Goal: Find specific page/section: Find specific page/section

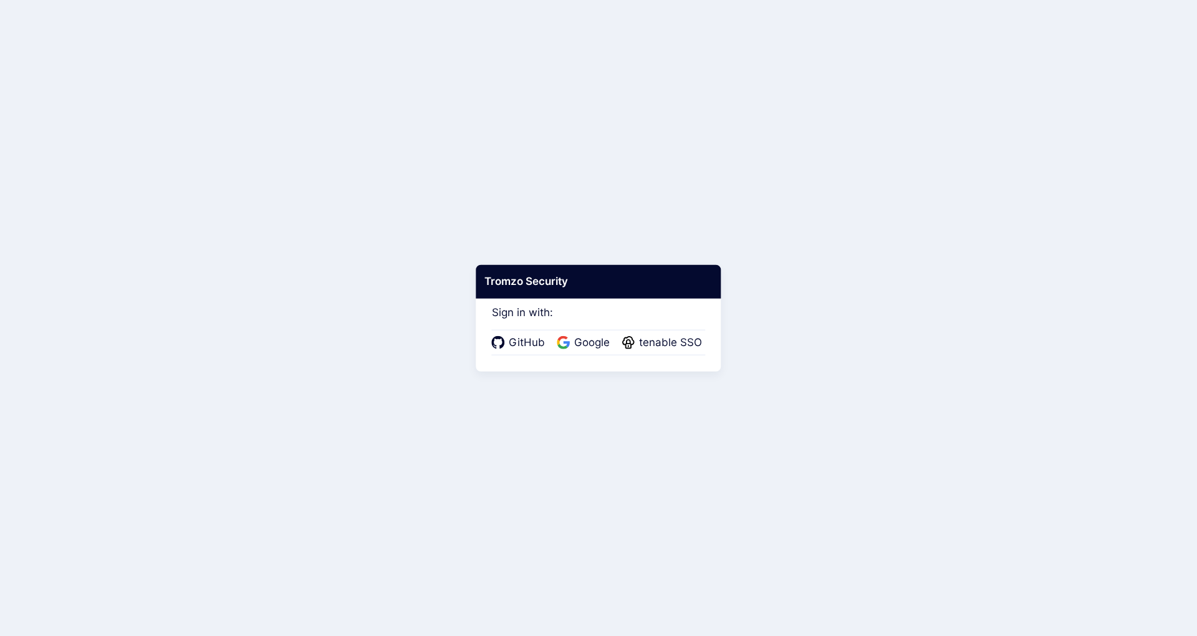
click at [666, 342] on span "tenable SSO" at bounding box center [670, 343] width 70 height 16
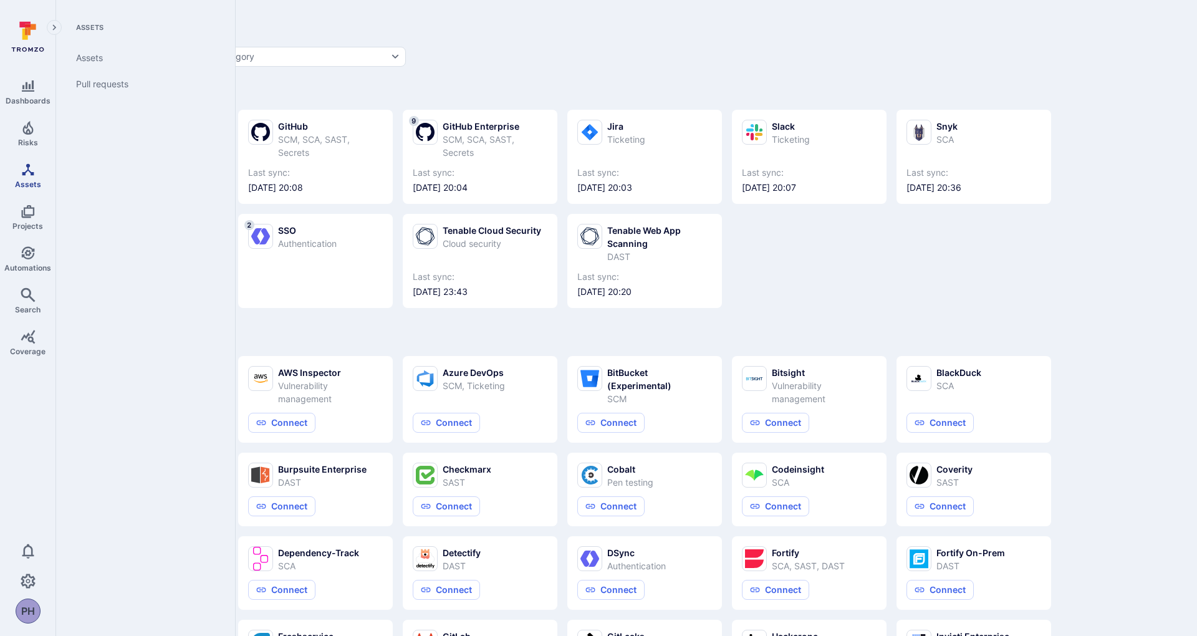
click at [25, 172] on icon "Assets" at bounding box center [28, 169] width 12 height 12
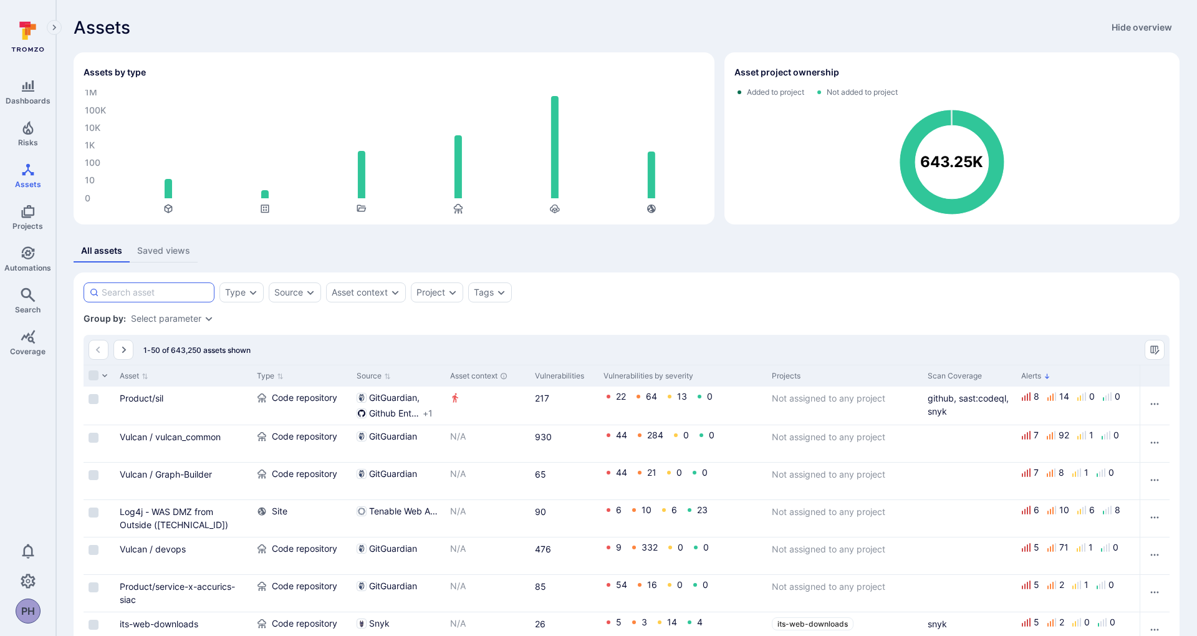
click at [166, 293] on input at bounding box center [155, 292] width 107 height 12
type input "cass"
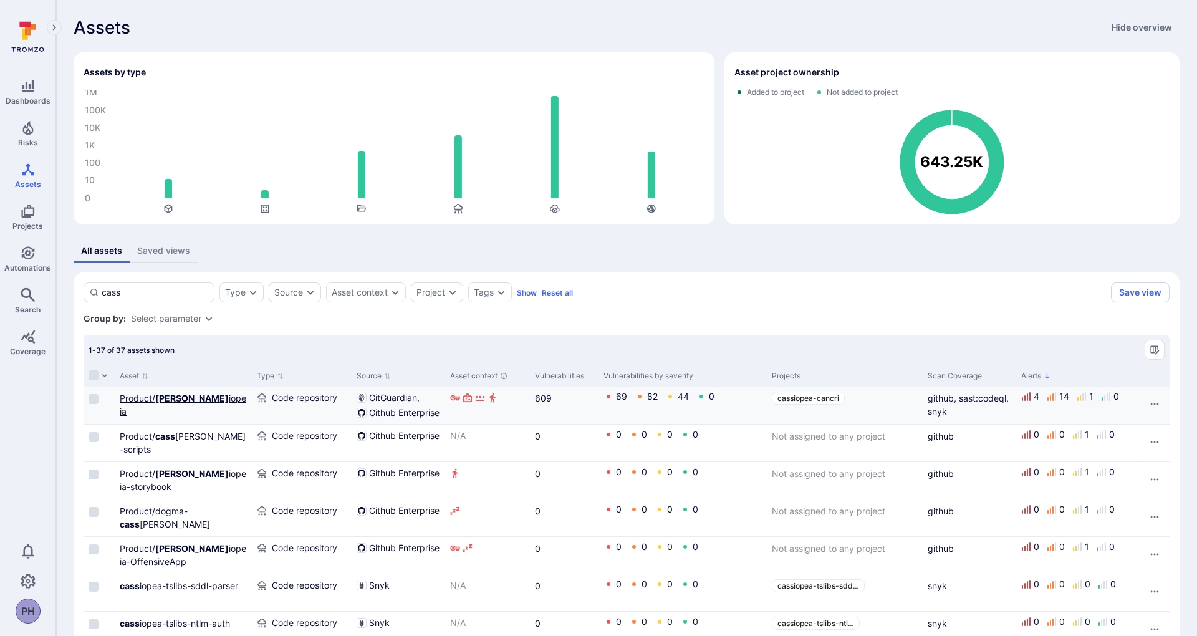
click at [165, 397] on b "[PERSON_NAME]" at bounding box center [192, 398] width 74 height 11
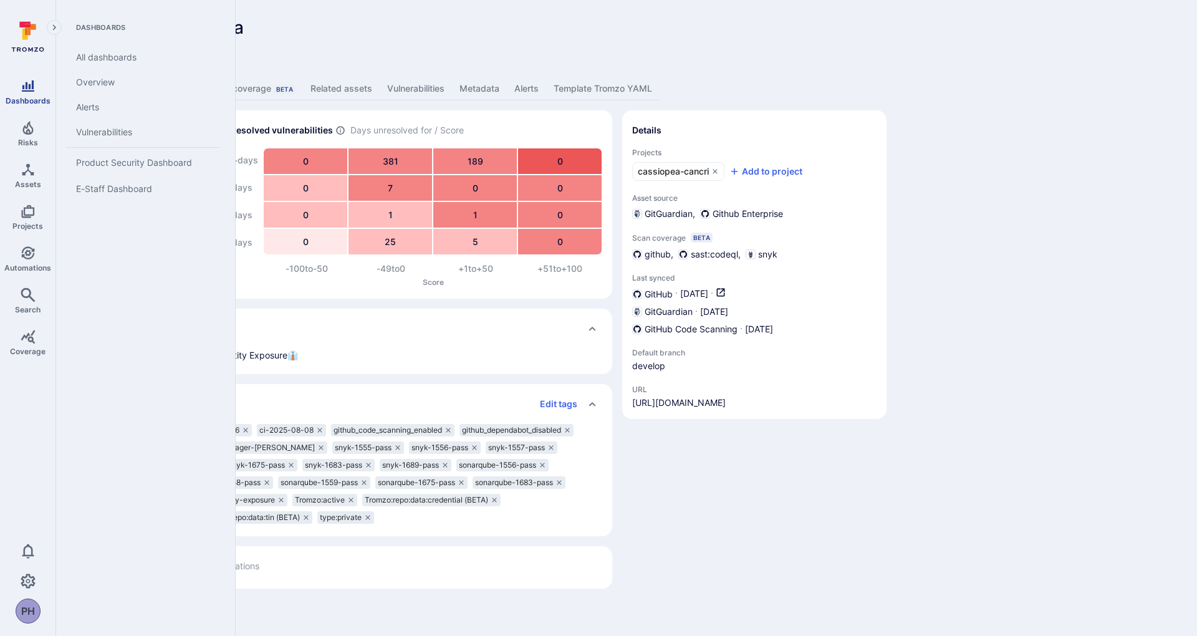
click at [26, 94] on link "Dashboards" at bounding box center [28, 92] width 56 height 37
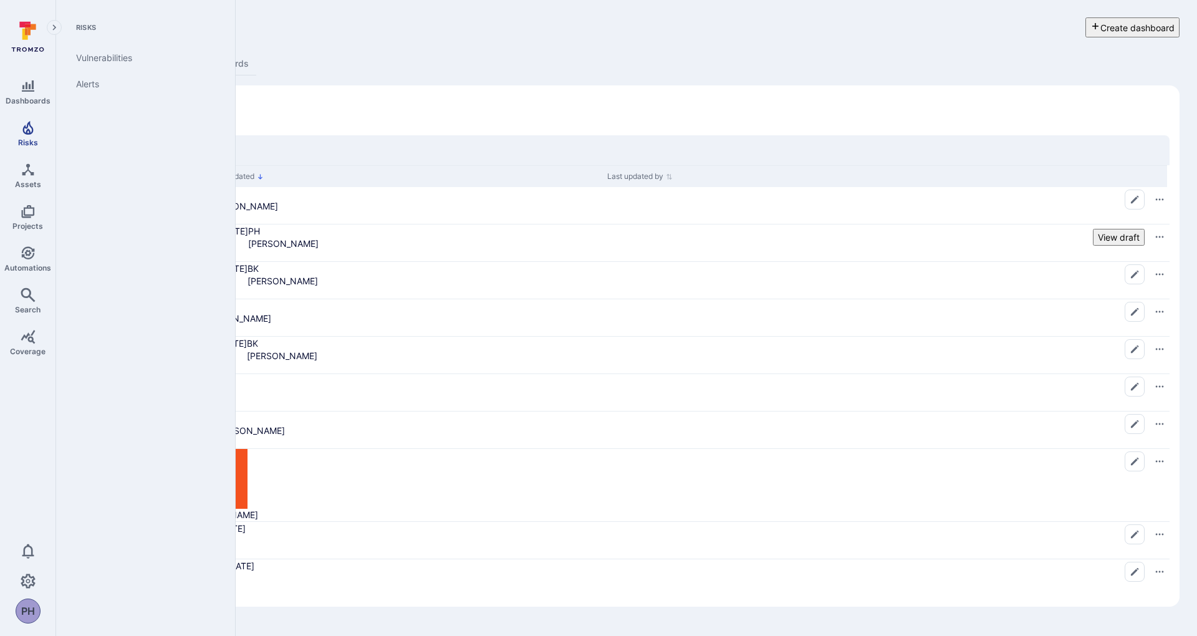
click at [25, 135] on link "Risks" at bounding box center [28, 133] width 56 height 37
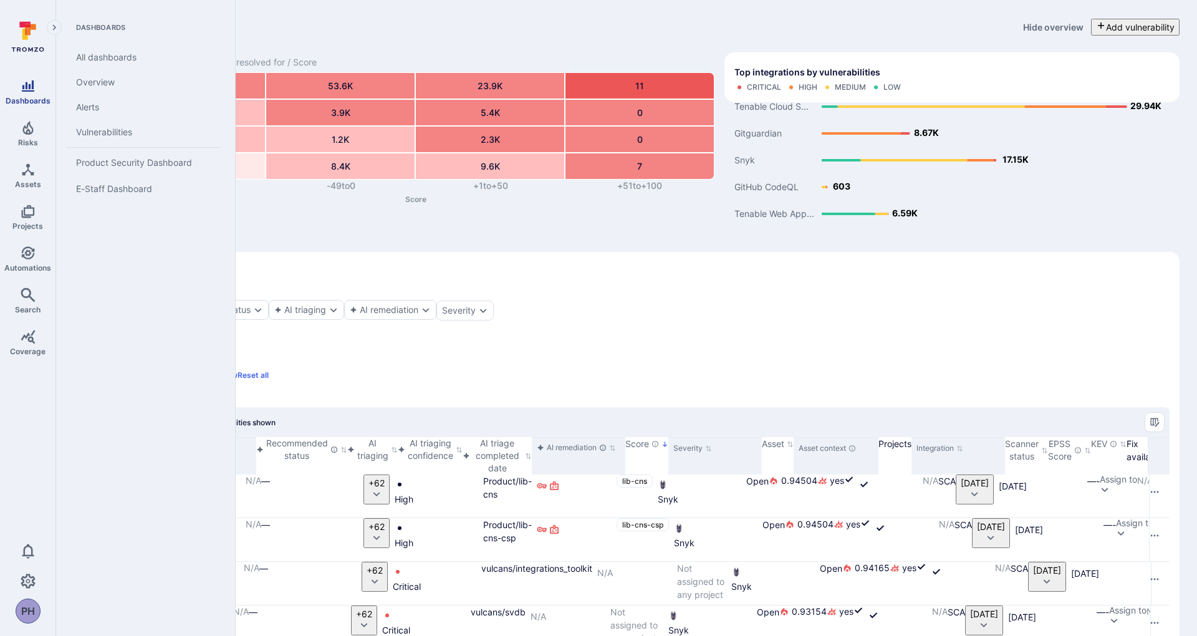
click at [29, 90] on icon "Dashboards" at bounding box center [28, 85] width 12 height 11
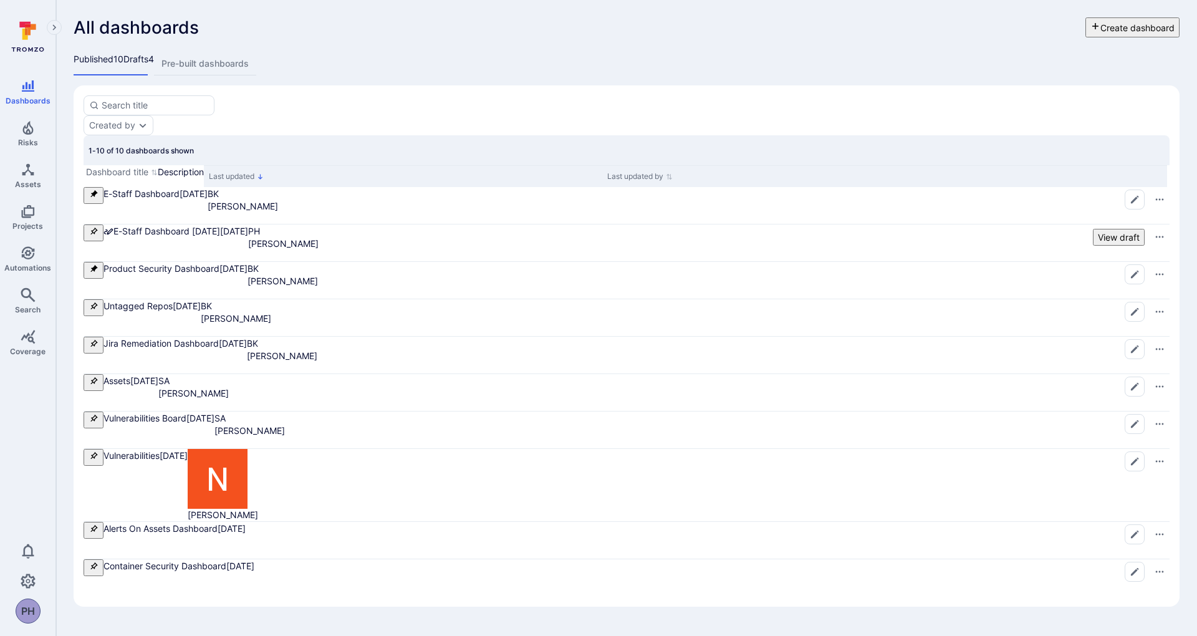
click at [451, 45] on div "All dashboards Create dashboard Published 10 Drafts 4 Pre-built dashboards Crea…" at bounding box center [626, 312] width 1141 height 624
